Goal: Task Accomplishment & Management: Manage account settings

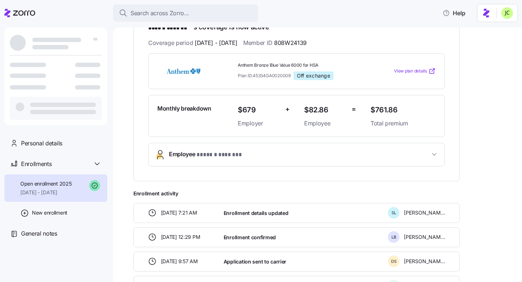
click at [316, 159] on button "Employee * ****** ******* *" at bounding box center [297, 154] width 296 height 23
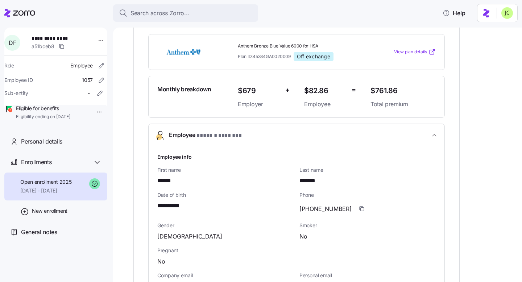
scroll to position [74, 0]
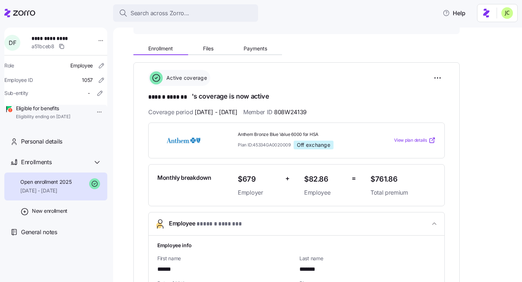
click at [267, 55] on div "Enrollment Files Payments" at bounding box center [207, 49] width 149 height 11
click at [261, 52] on button "Payments" at bounding box center [255, 48] width 54 height 11
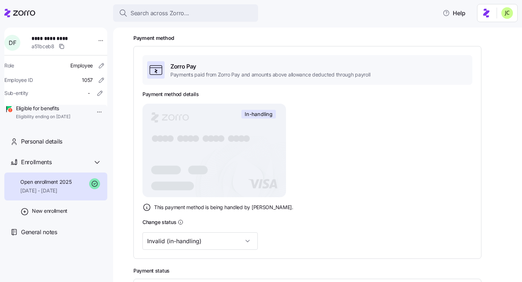
scroll to position [117, 0]
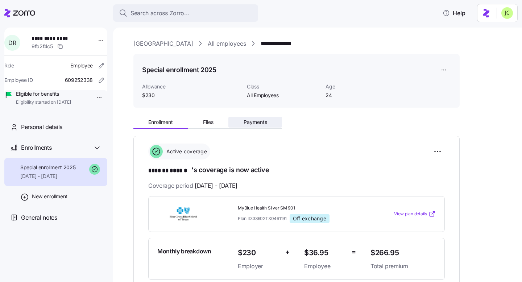
click at [254, 117] on button "Payments" at bounding box center [255, 122] width 54 height 11
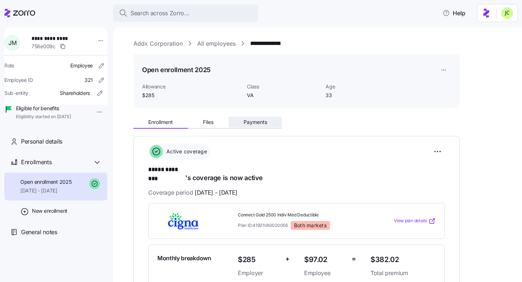
click at [241, 124] on button "Payments" at bounding box center [255, 122] width 54 height 11
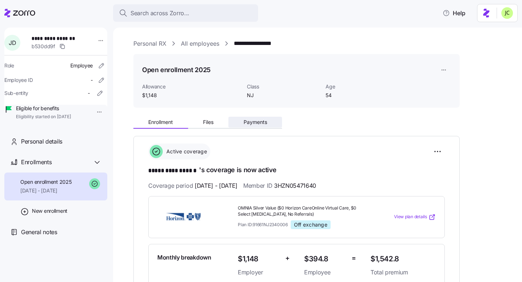
click at [257, 122] on span "Payments" at bounding box center [256, 122] width 24 height 5
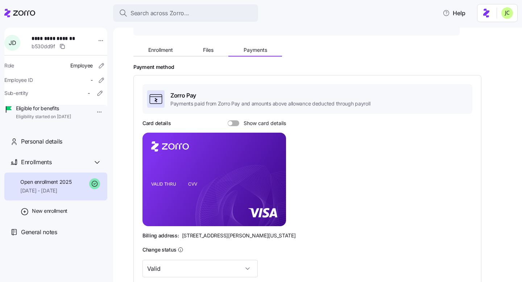
scroll to position [78, 0]
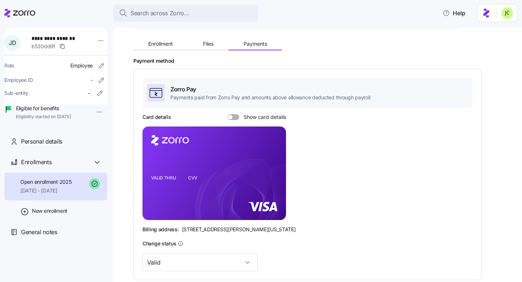
click at [230, 119] on div at bounding box center [234, 117] width 12 height 6
click at [228, 114] on input "Show card details" at bounding box center [228, 114] width 0 height 0
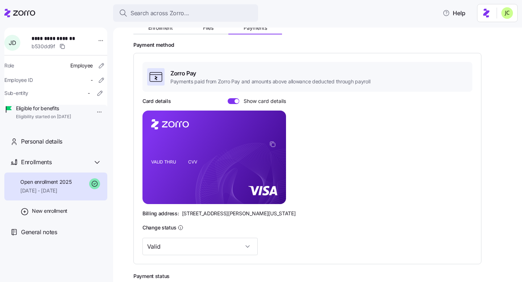
scroll to position [95, 0]
